Goal: Navigation & Orientation: Find specific page/section

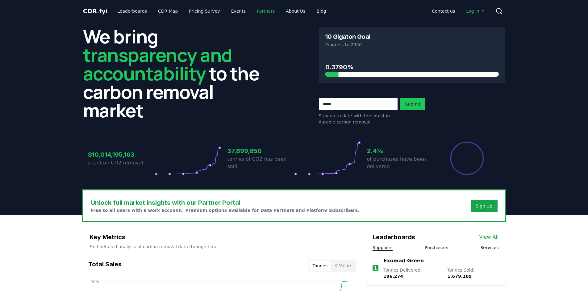
click at [258, 8] on link "Partners" at bounding box center [266, 11] width 28 height 11
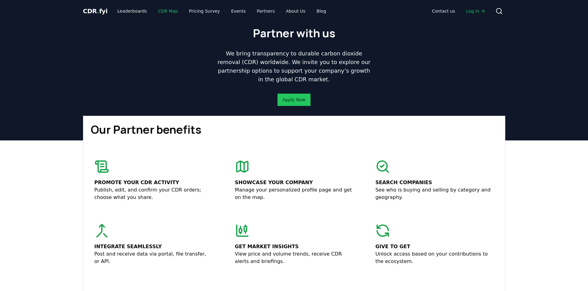
click at [160, 10] on link "CDR Map" at bounding box center [168, 11] width 30 height 11
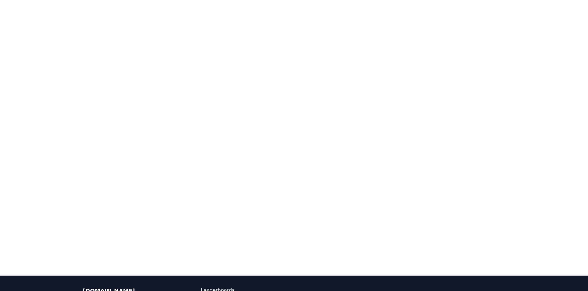
scroll to position [113, 0]
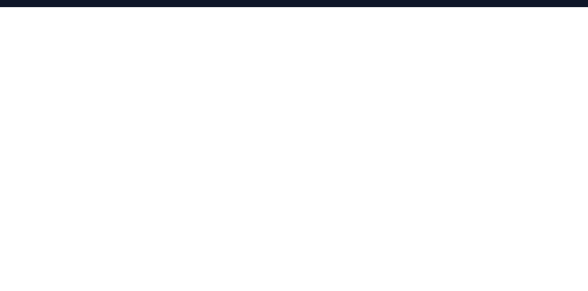
scroll to position [90, 0]
click at [244, 285] on div at bounding box center [294, 153] width 588 height 291
